Goal: Task Accomplishment & Management: Manage account settings

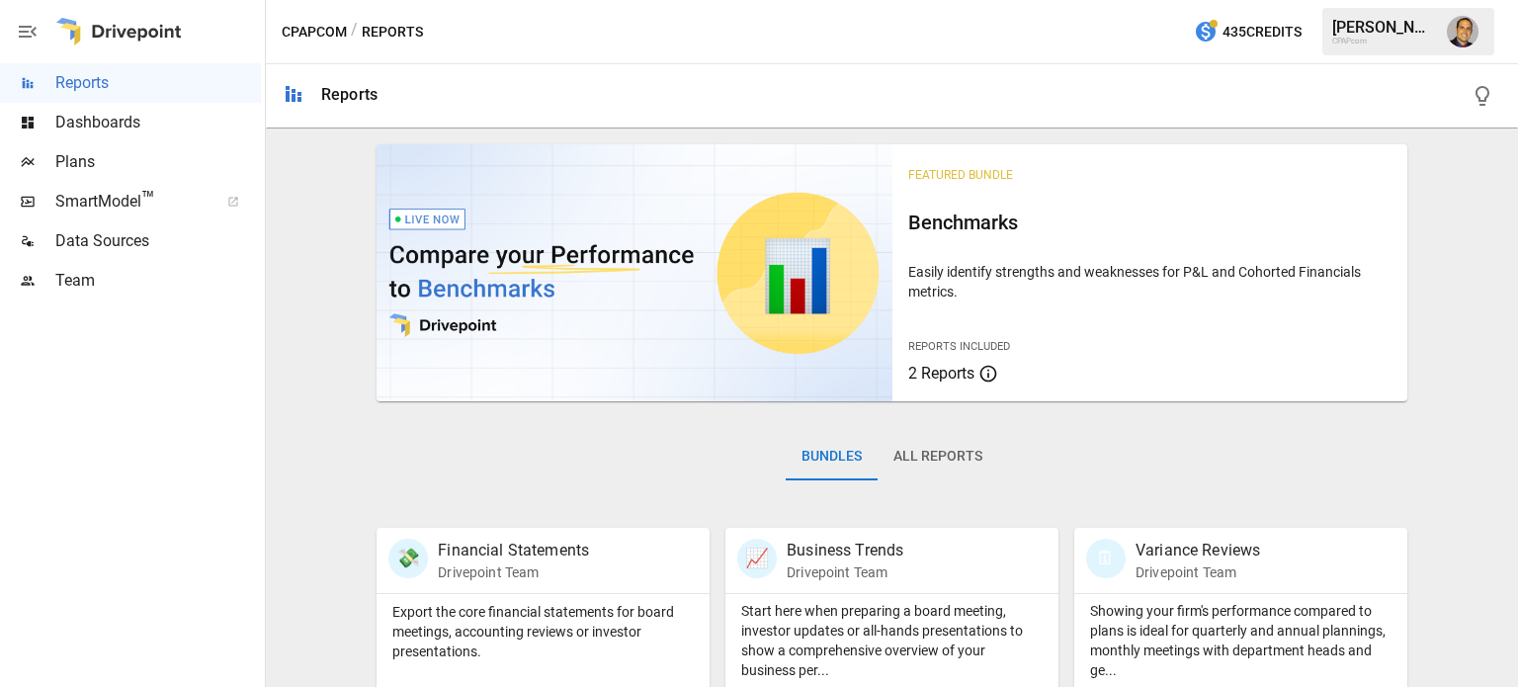
click at [85, 284] on span "Team" at bounding box center [158, 281] width 206 height 24
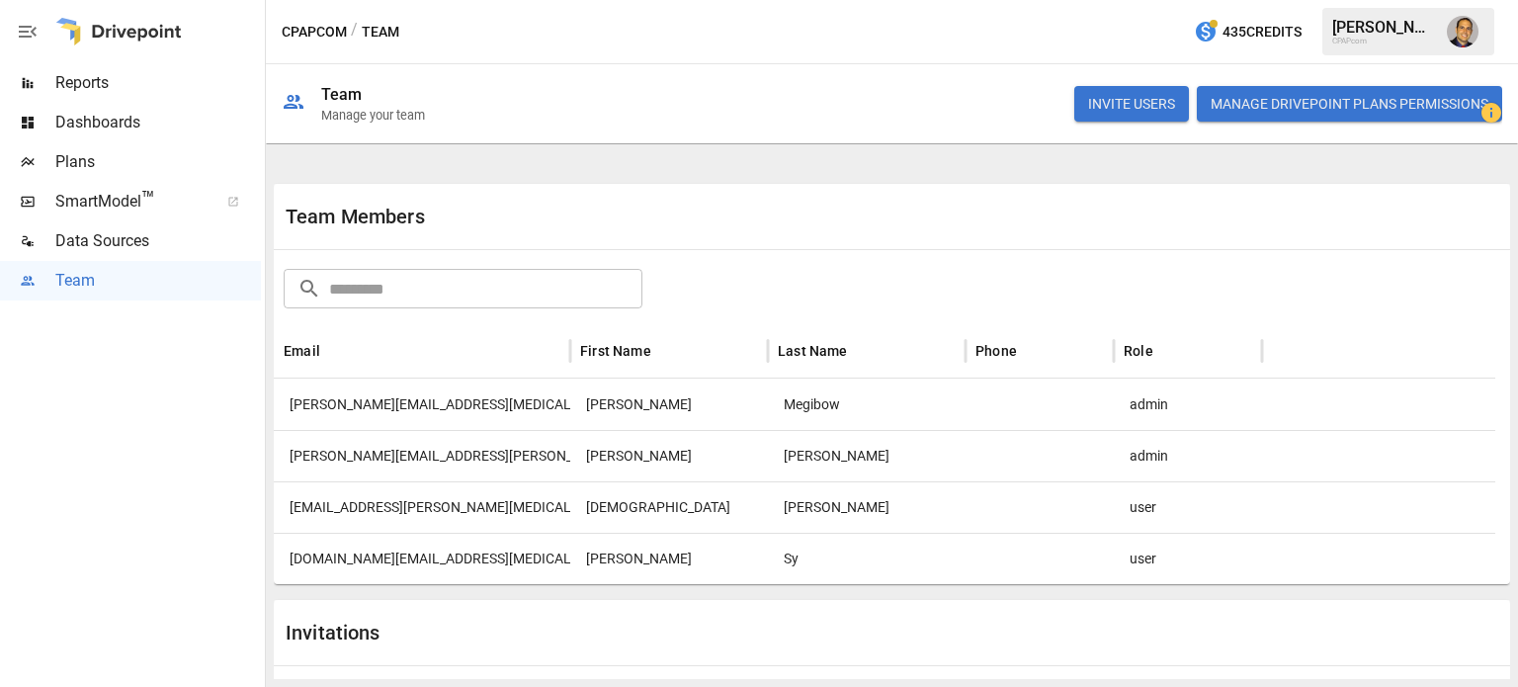
click at [1140, 102] on button "INVITE USERS" at bounding box center [1131, 104] width 115 height 36
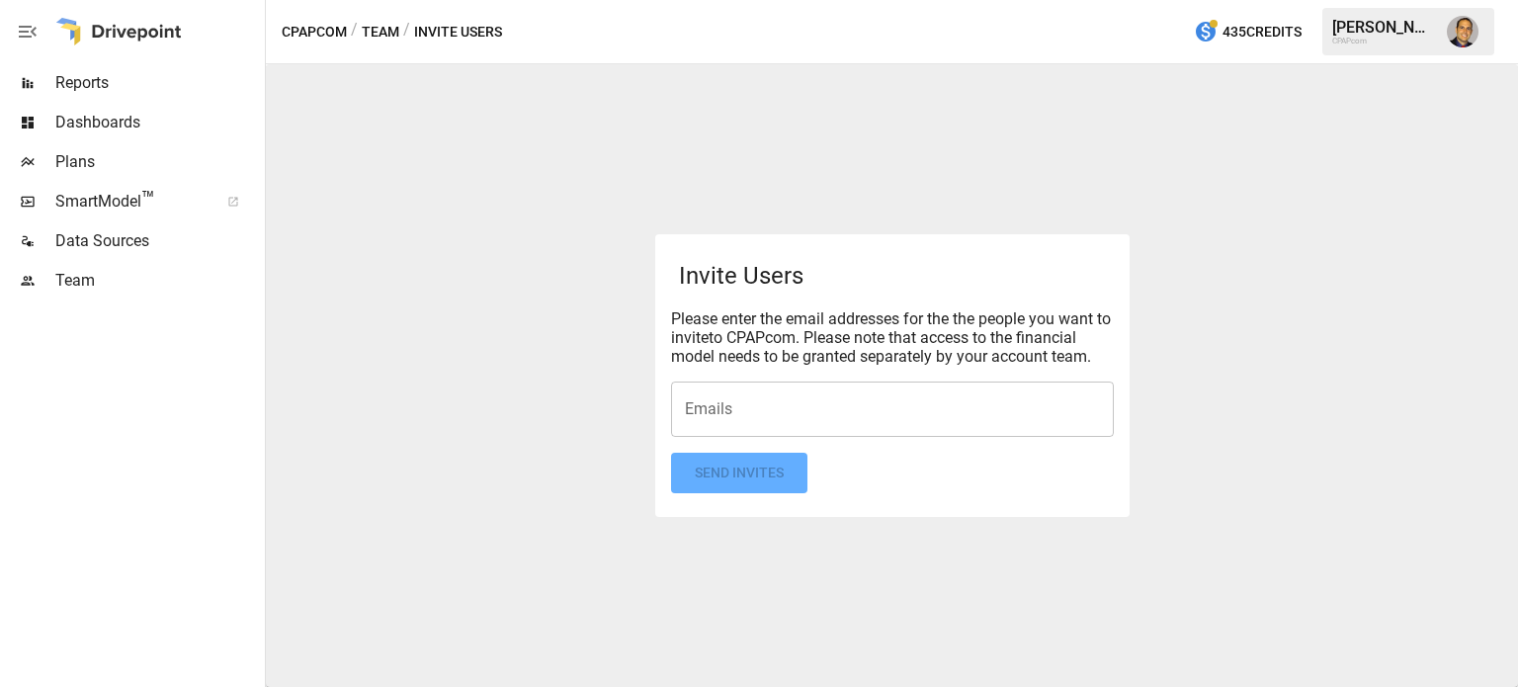
click at [772, 413] on input "Emails" at bounding box center [892, 409] width 425 height 38
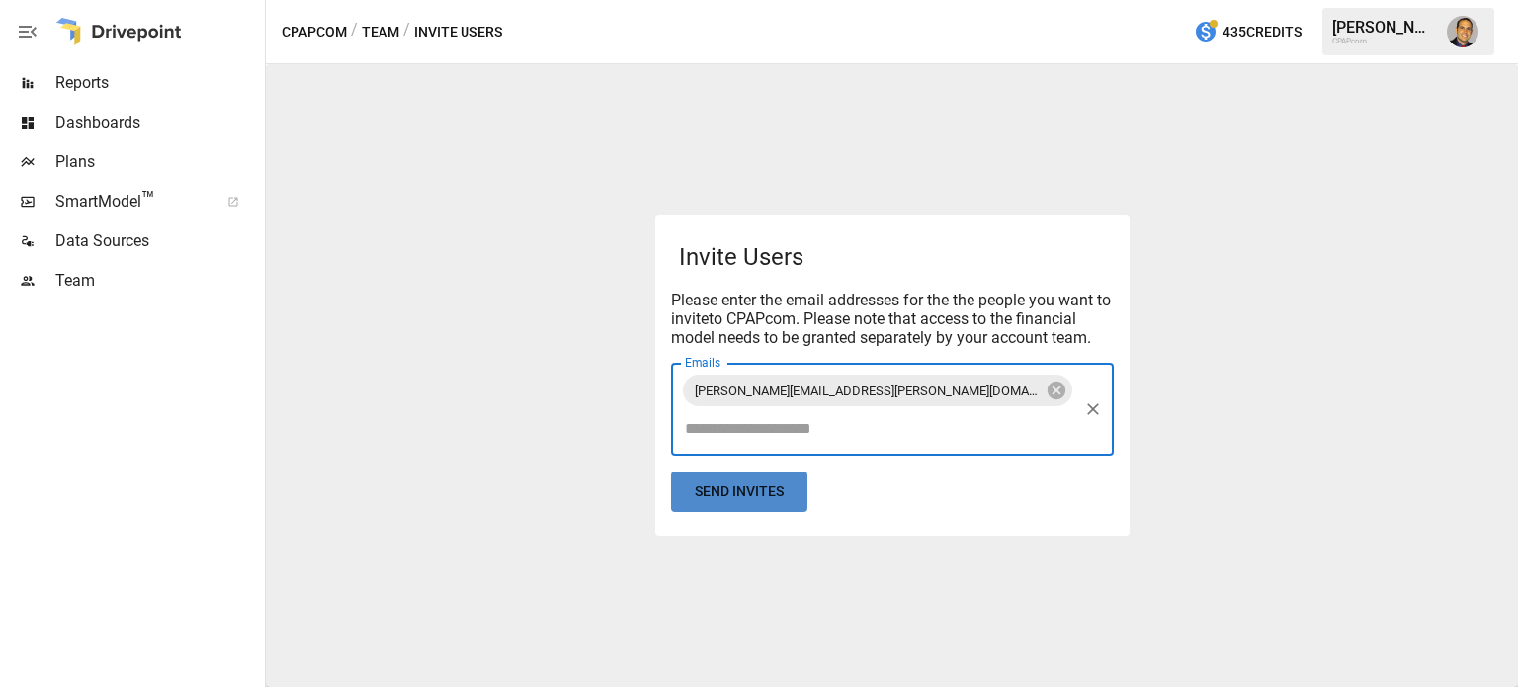
click at [753, 477] on button "Send Invites" at bounding box center [739, 491] width 136 height 41
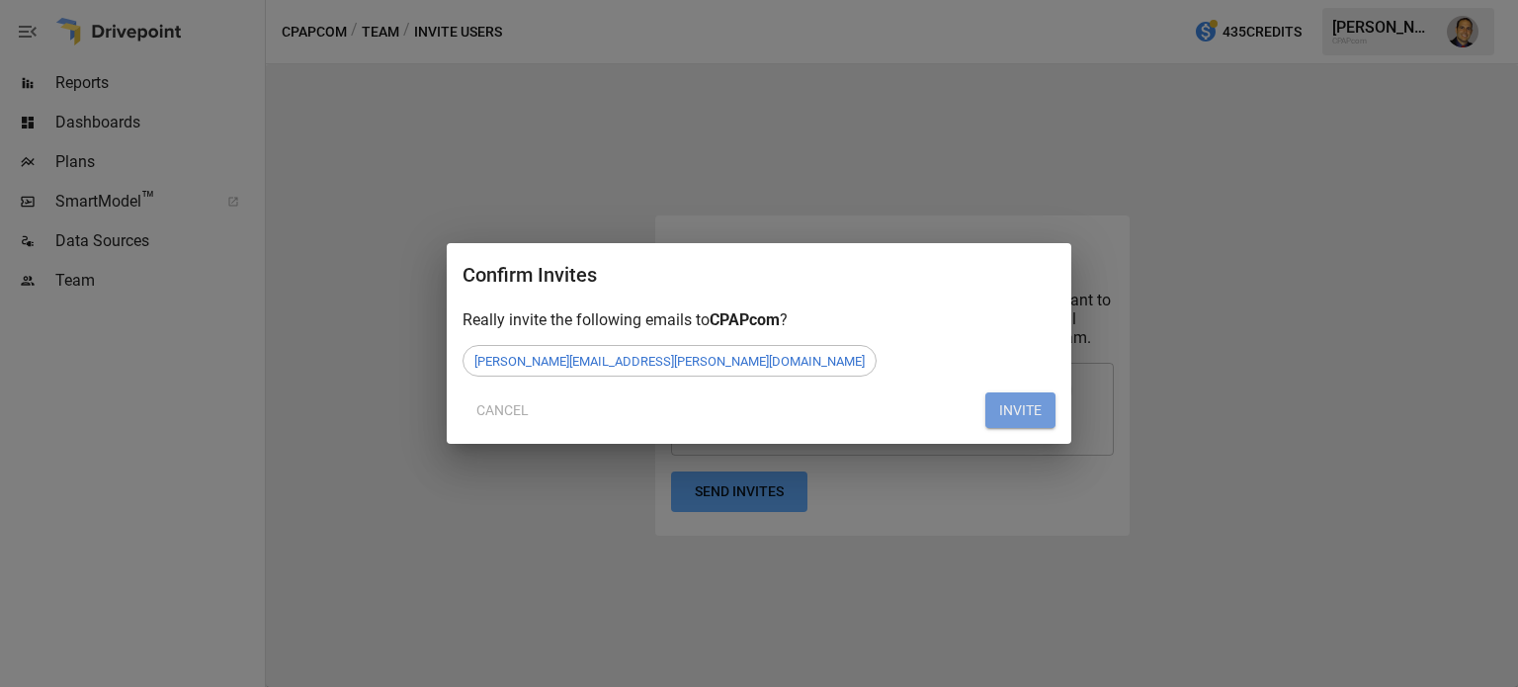
click at [1050, 423] on button "INVITE" at bounding box center [1020, 410] width 70 height 36
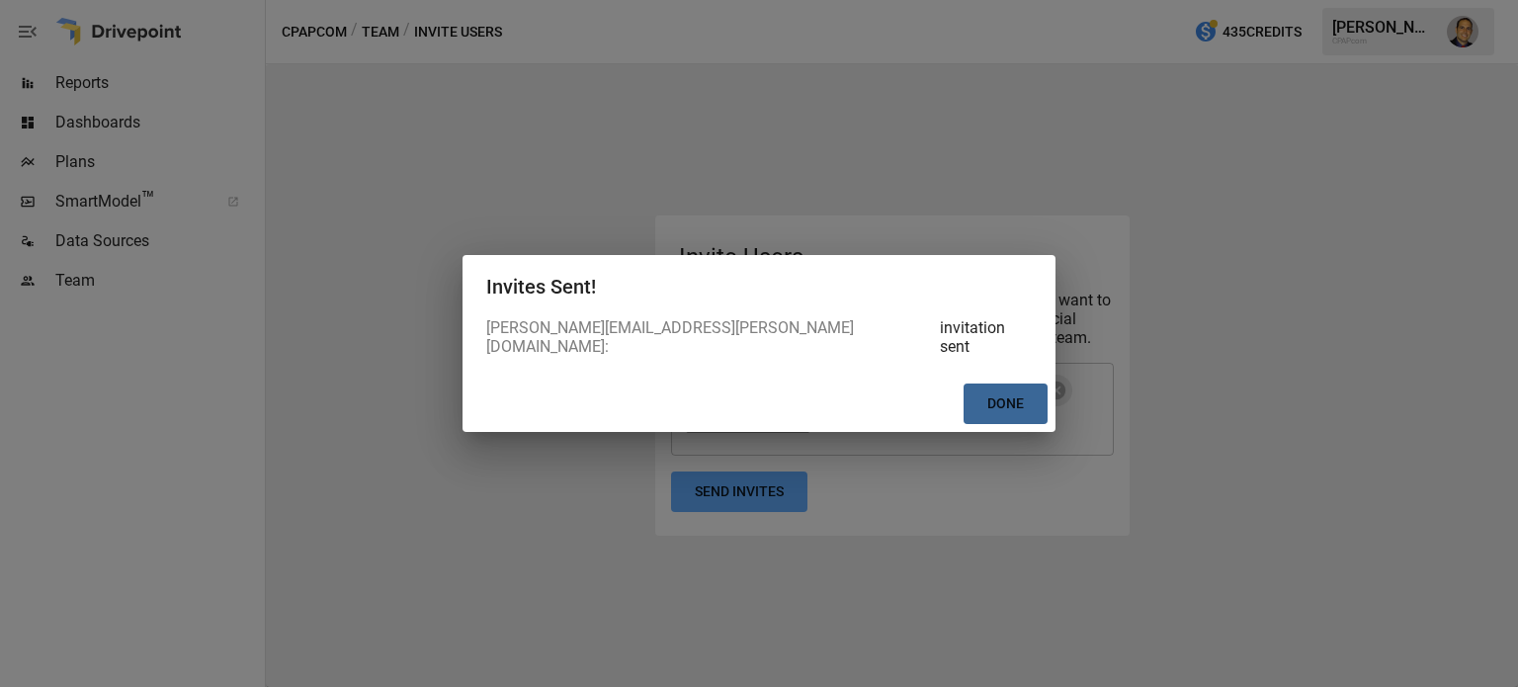
click at [999, 388] on button "Done" at bounding box center [1006, 403] width 84 height 41
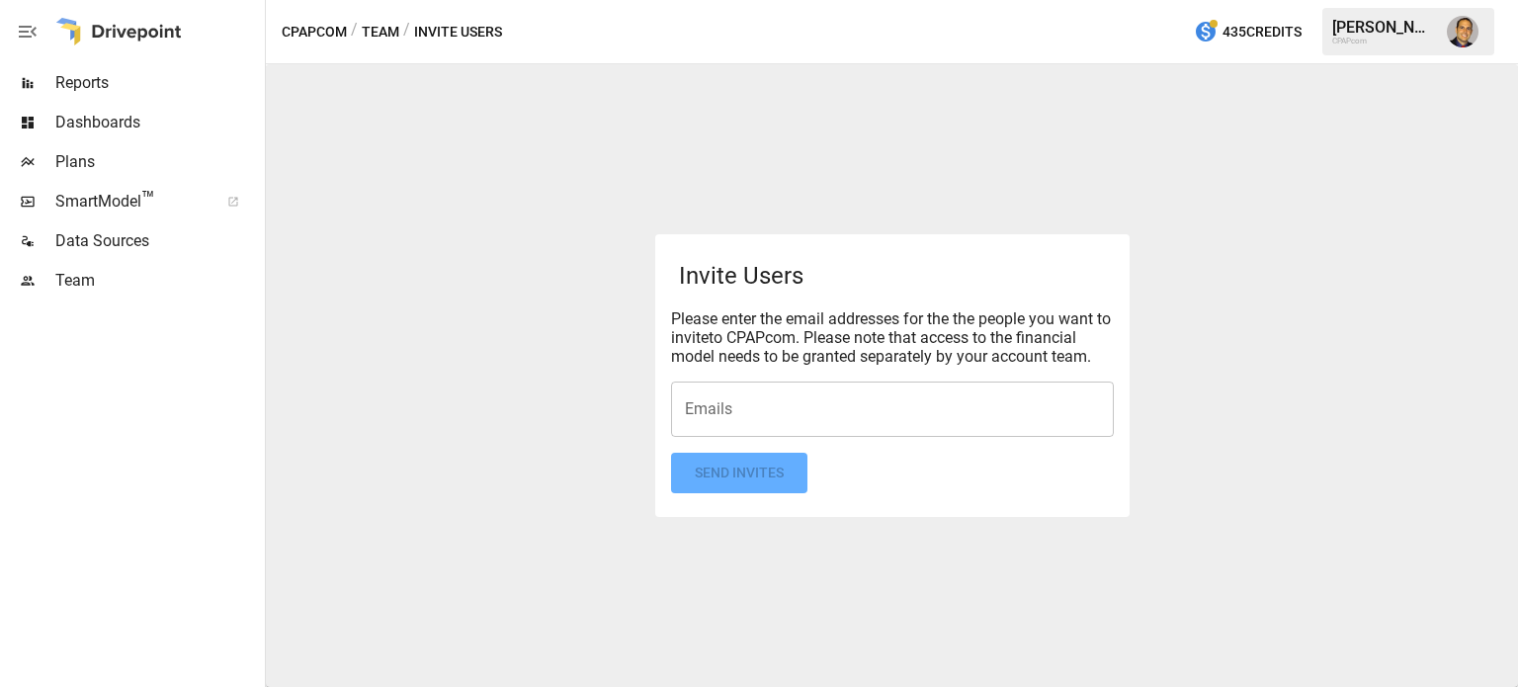
click at [69, 270] on span "Team" at bounding box center [158, 281] width 206 height 24
